Goal: Transaction & Acquisition: Subscribe to service/newsletter

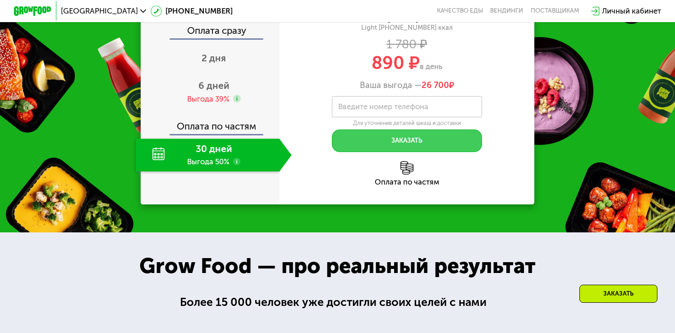
scroll to position [910, 0]
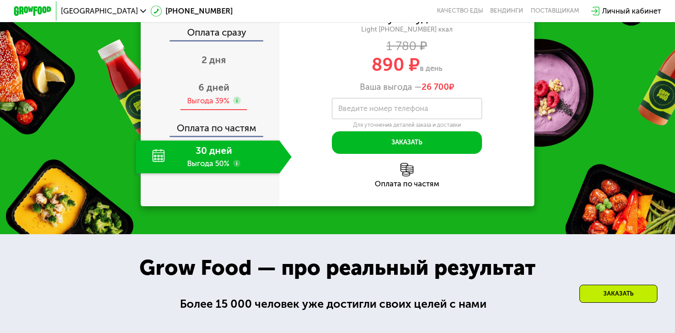
click at [234, 104] on use at bounding box center [237, 100] width 8 height 8
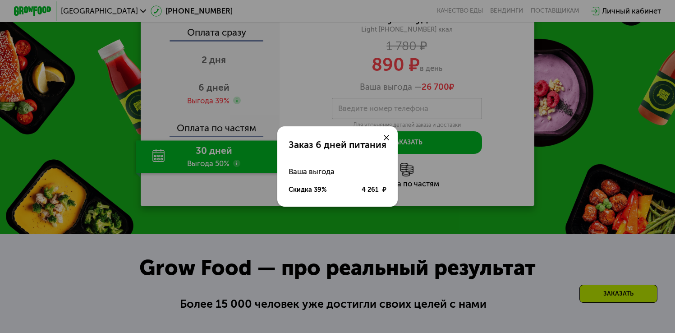
click at [381, 137] on div at bounding box center [386, 137] width 23 height 23
click at [388, 135] on use at bounding box center [386, 137] width 5 height 5
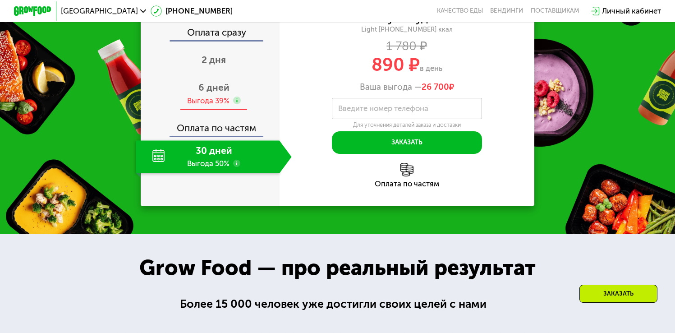
click at [222, 93] on span "6 дней" at bounding box center [213, 87] width 31 height 11
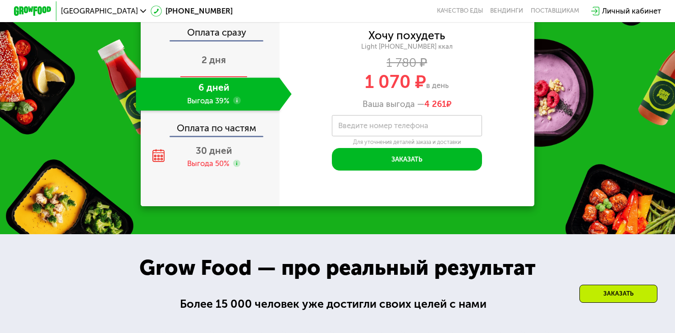
click at [216, 65] on span "2 дня" at bounding box center [214, 59] width 24 height 11
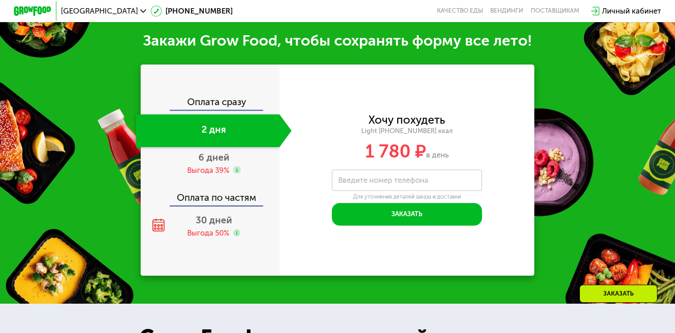
scroll to position [940, 0]
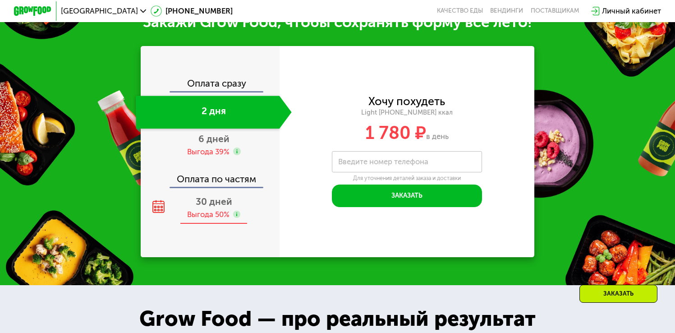
click at [211, 219] on div "30 дней Выгода 50%" at bounding box center [214, 207] width 156 height 33
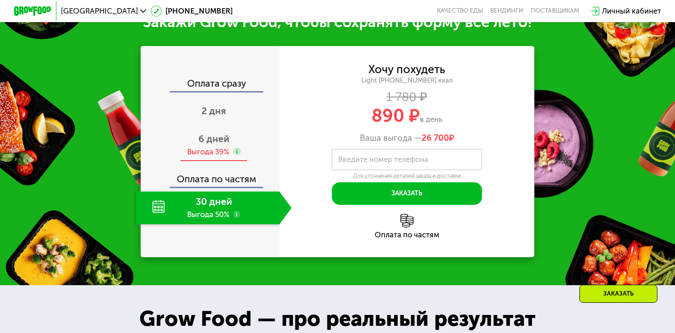
click at [208, 144] on span "6 дней" at bounding box center [213, 138] width 31 height 11
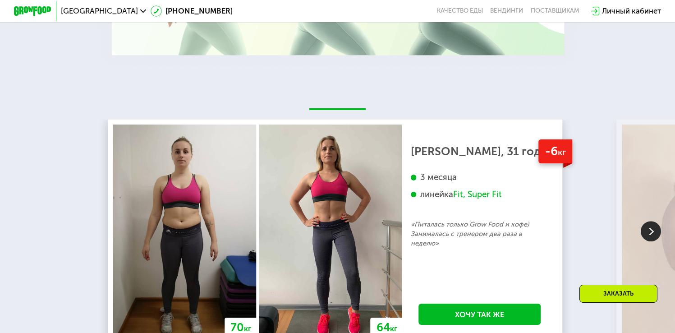
scroll to position [1501, 0]
